Goal: Transaction & Acquisition: Purchase product/service

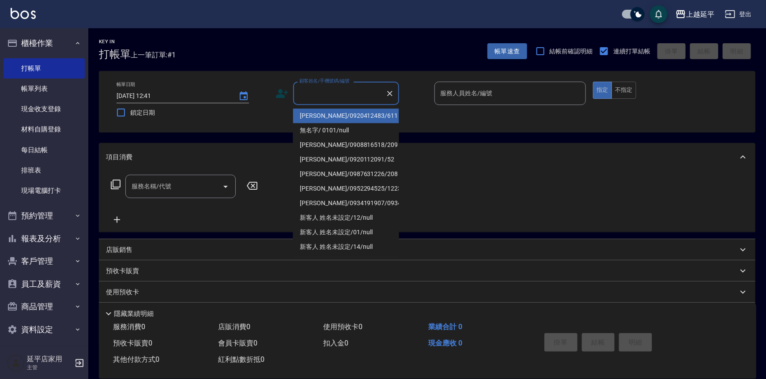
click at [310, 97] on input "顧客姓名/手機號碼/編號" at bounding box center [339, 93] width 85 height 15
click at [322, 112] on li "[PERSON_NAME]/0920412483/611" at bounding box center [346, 116] width 106 height 15
type input "[PERSON_NAME]/0920412483/611"
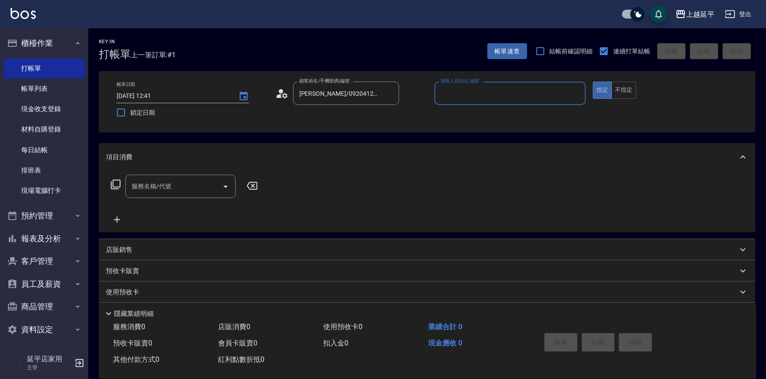
type input "Jessic-9"
click at [577, 92] on icon "Clear" at bounding box center [576, 93] width 9 height 9
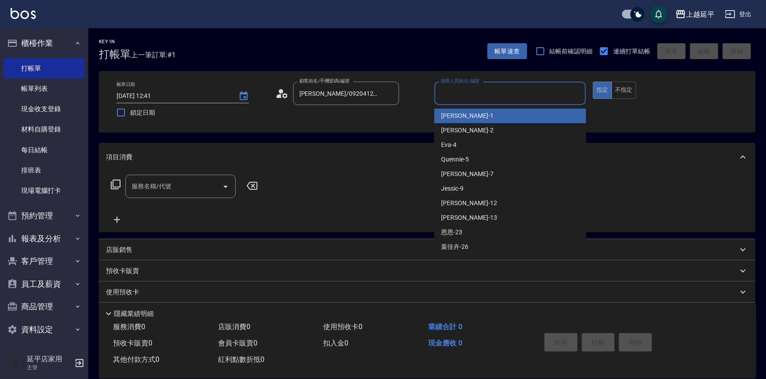
click at [543, 93] on input "服務人員姓名/編號" at bounding box center [510, 93] width 144 height 15
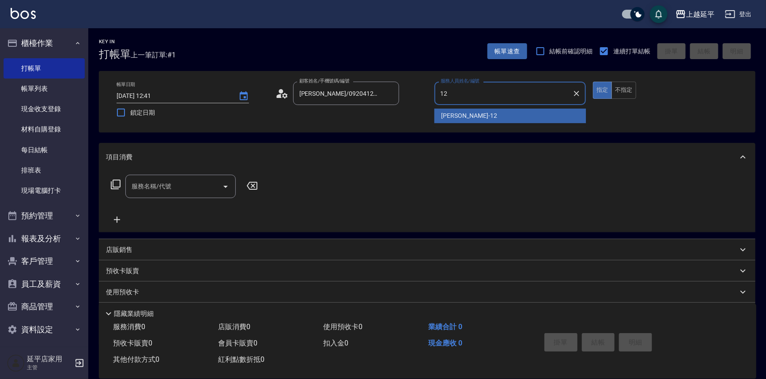
click at [468, 115] on div "[PERSON_NAME] -12" at bounding box center [511, 116] width 152 height 15
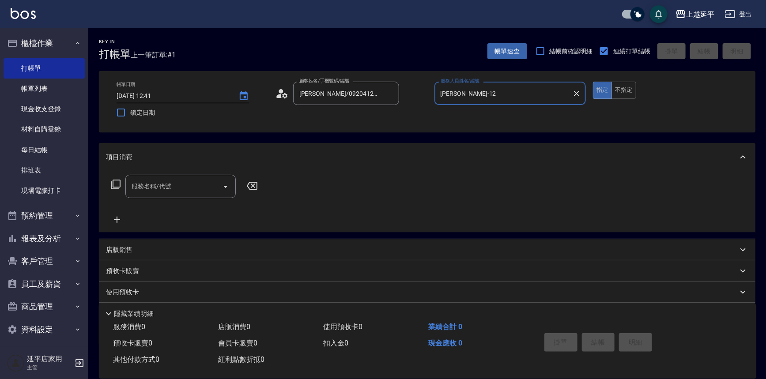
type input "[PERSON_NAME]-12"
click at [193, 185] on input "服務名稱/代號" at bounding box center [173, 186] width 89 height 15
click at [198, 206] on span "精油洗髮卷 - 280" at bounding box center [180, 209] width 110 height 15
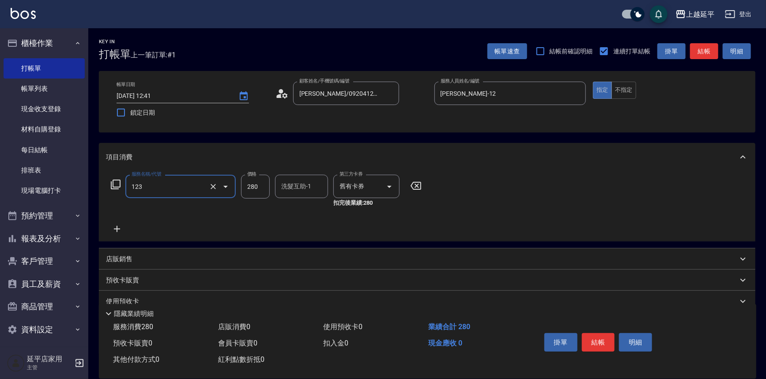
click at [300, 189] on div "洗髮互助-1 洗髮互助-1" at bounding box center [301, 186] width 53 height 23
type input "精油洗髮卷(123)"
click at [307, 205] on div "丞宗 -29" at bounding box center [301, 209] width 53 height 15
type input "丞宗-29"
click at [707, 55] on button "結帳" at bounding box center [704, 51] width 28 height 16
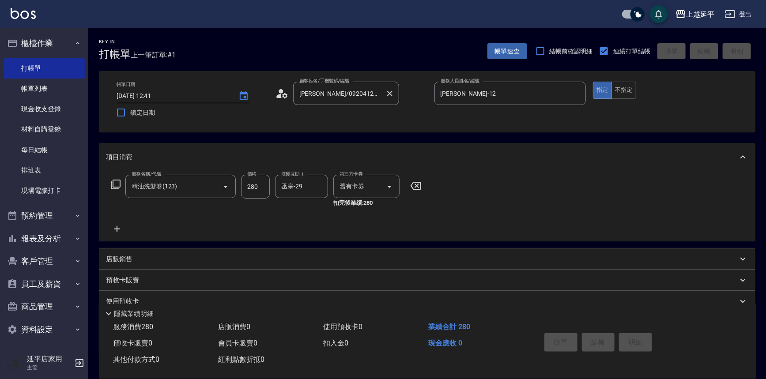
type input "[DATE] 14:43"
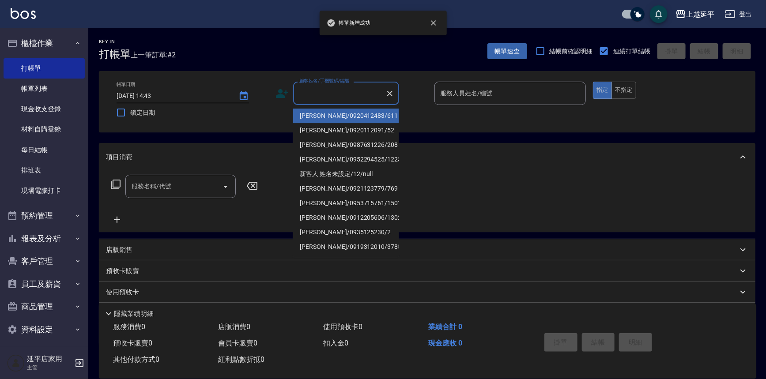
drag, startPoint x: 327, startPoint y: 97, endPoint x: 328, endPoint y: 116, distance: 19.4
click at [327, 97] on input "顧客姓名/手機號碼/編號" at bounding box center [339, 93] width 85 height 15
click at [328, 116] on li "[PERSON_NAME]/0920412483/611" at bounding box center [346, 116] width 106 height 15
type input "[PERSON_NAME]/0920412483/611"
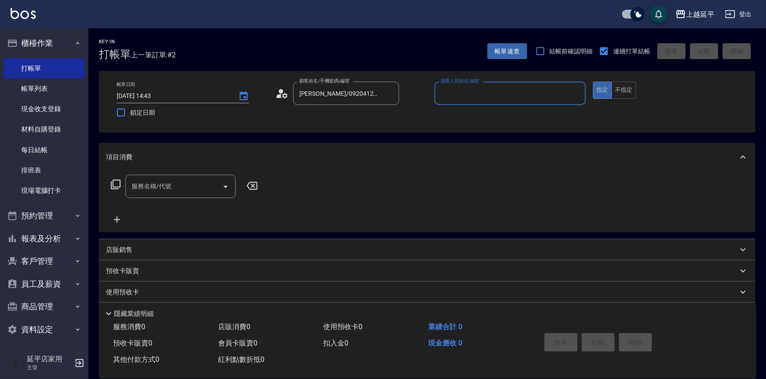
type input "Jessic-9"
drag, startPoint x: 576, startPoint y: 93, endPoint x: 527, endPoint y: 96, distance: 49.6
click at [576, 92] on icon "Clear" at bounding box center [576, 93] width 9 height 9
click at [495, 95] on input "服務人員姓名/編號" at bounding box center [510, 93] width 144 height 15
click at [478, 115] on div "[PERSON_NAME] -12" at bounding box center [511, 116] width 152 height 15
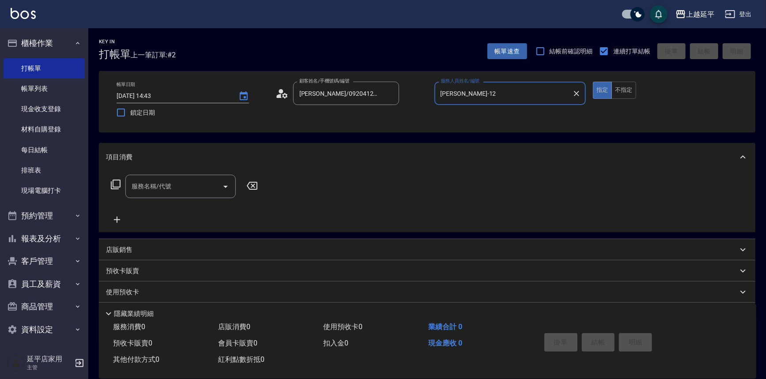
type input "[PERSON_NAME]-12"
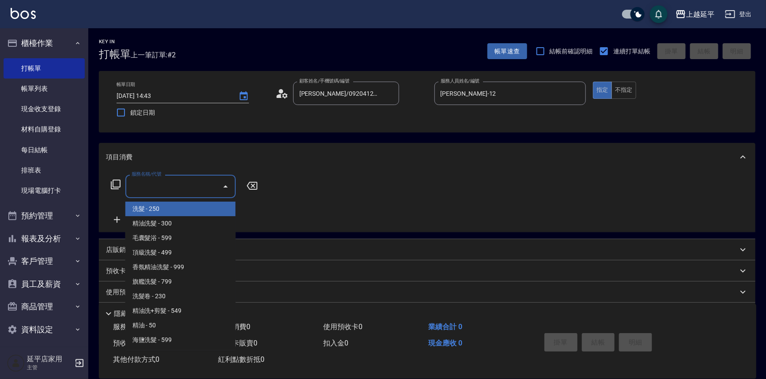
click at [207, 189] on input "服務名稱/代號" at bounding box center [173, 186] width 89 height 15
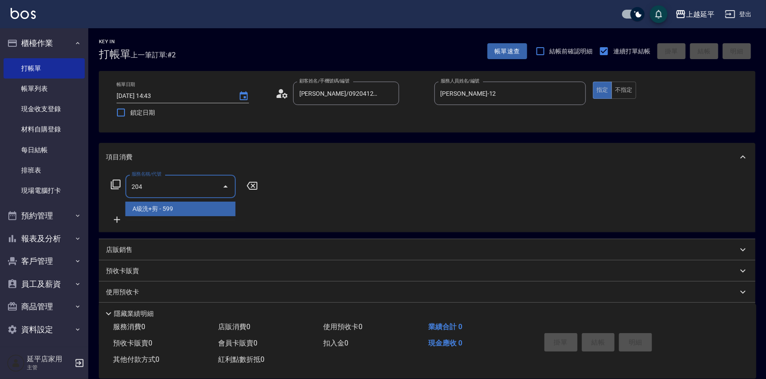
click at [202, 204] on span "A級洗+剪 - 599" at bounding box center [180, 209] width 110 height 15
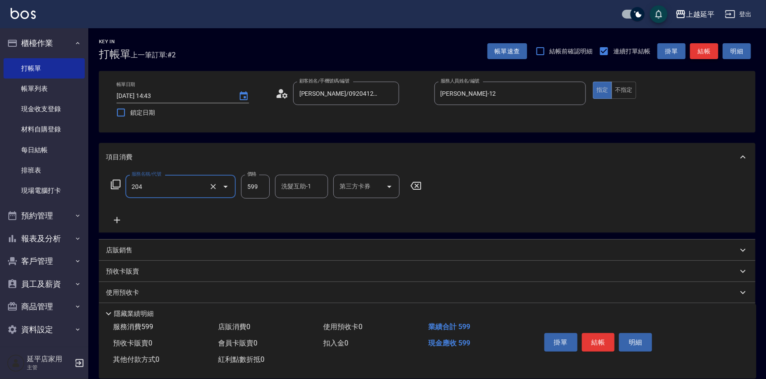
type input "A級洗+剪(204)"
click at [692, 53] on button "結帳" at bounding box center [704, 51] width 28 height 16
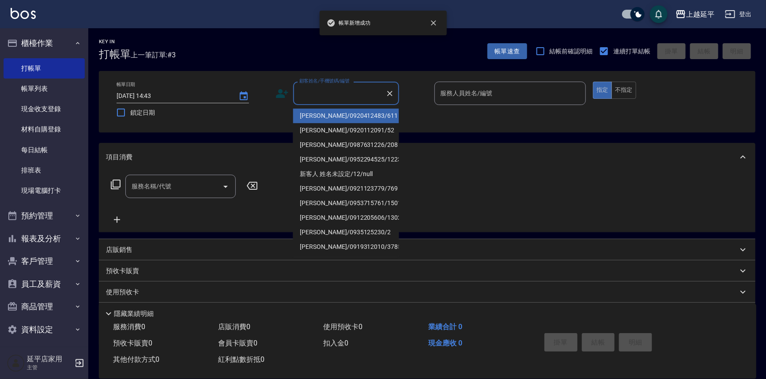
click at [347, 97] on input "顧客姓名/手機號碼/編號" at bounding box center [339, 93] width 85 height 15
click at [347, 114] on li "[PERSON_NAME]/0920412483/611" at bounding box center [346, 116] width 106 height 15
type input "[PERSON_NAME]/0920412483/611"
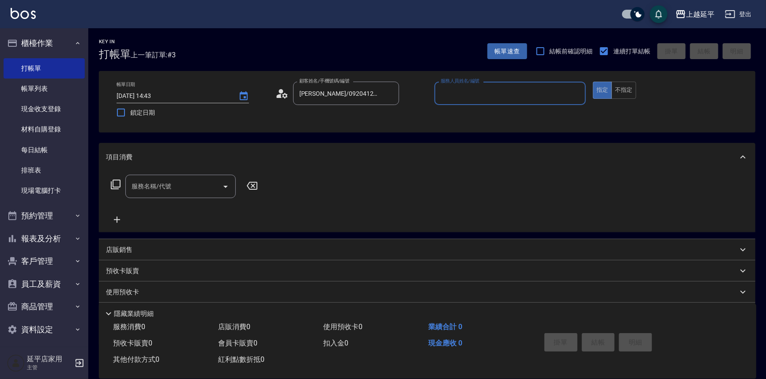
type input "Jessic-9"
click at [577, 92] on icon "Clear" at bounding box center [576, 93] width 9 height 9
click at [536, 93] on input "服務人員姓名/編號" at bounding box center [510, 93] width 144 height 15
click at [474, 114] on div "[PERSON_NAME] -12" at bounding box center [511, 116] width 152 height 15
type input "[PERSON_NAME]-12"
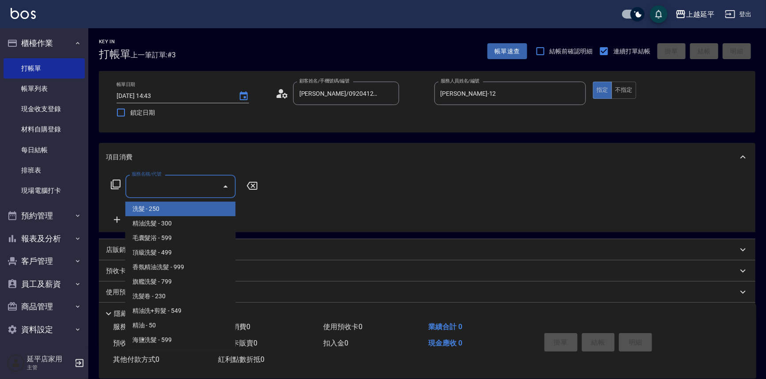
click at [195, 185] on input "服務名稱/代號" at bounding box center [173, 186] width 89 height 15
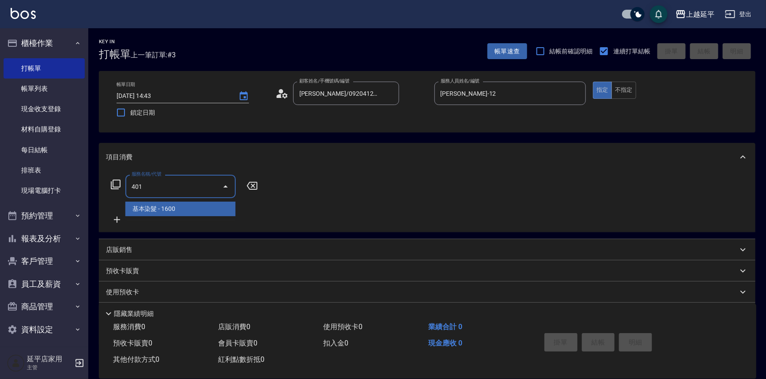
click at [194, 207] on span "基本染髮 - 1600" at bounding box center [180, 209] width 110 height 15
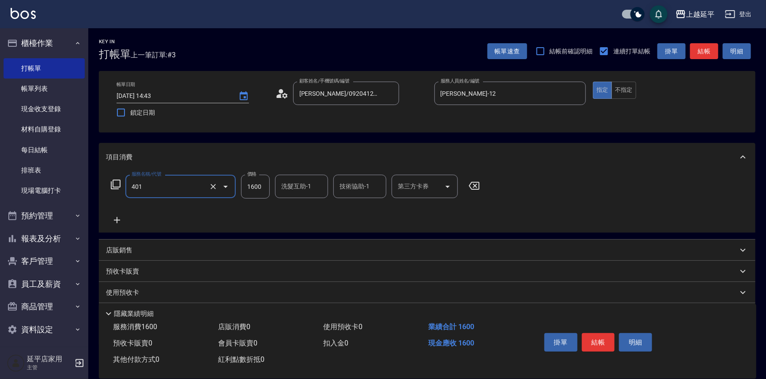
type input "基本染髮(401)"
click at [264, 184] on input "1600" at bounding box center [255, 187] width 29 height 24
type input "2899"
click at [590, 344] on button "結帳" at bounding box center [598, 342] width 33 height 19
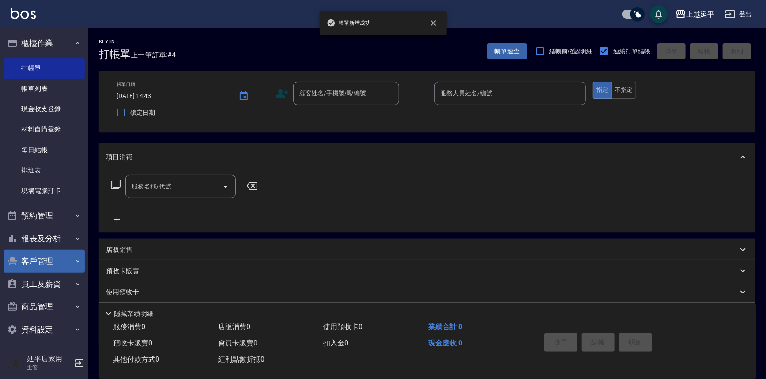
scroll to position [4, 0]
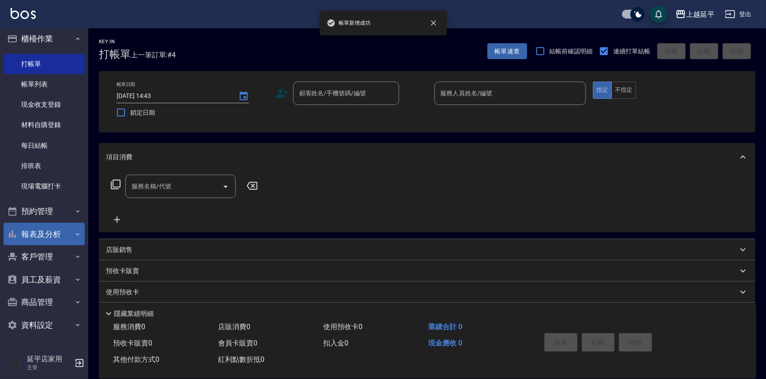
click at [34, 232] on button "報表及分析" at bounding box center [44, 234] width 81 height 23
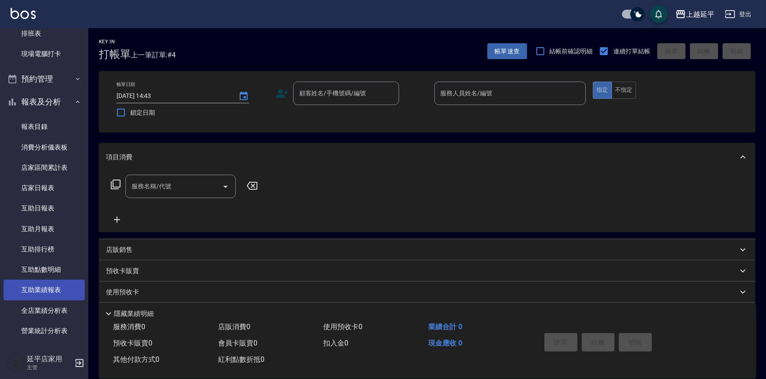
scroll to position [245, 0]
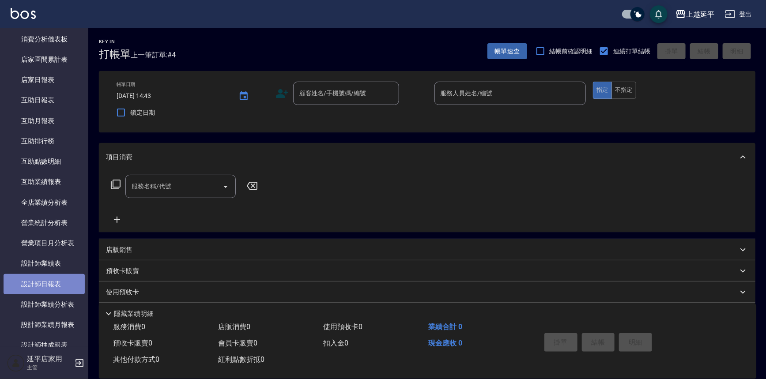
click at [45, 281] on link "設計師日報表" at bounding box center [44, 284] width 81 height 20
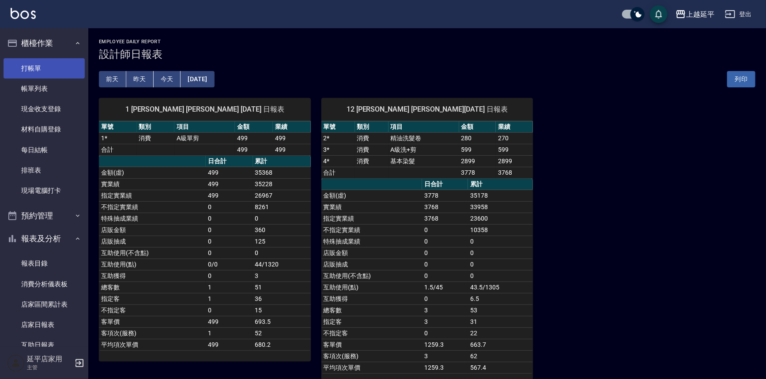
click at [25, 73] on link "打帳單" at bounding box center [44, 68] width 81 height 20
